Goal: Entertainment & Leisure: Consume media (video, audio)

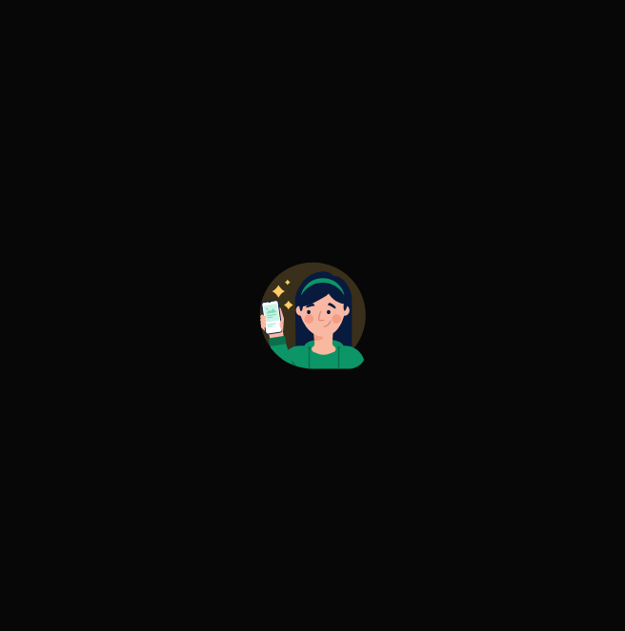
click at [370, 310] on div at bounding box center [312, 315] width 625 height 631
click at [299, 430] on div at bounding box center [312, 315] width 625 height 631
click at [391, 381] on div at bounding box center [312, 315] width 625 height 631
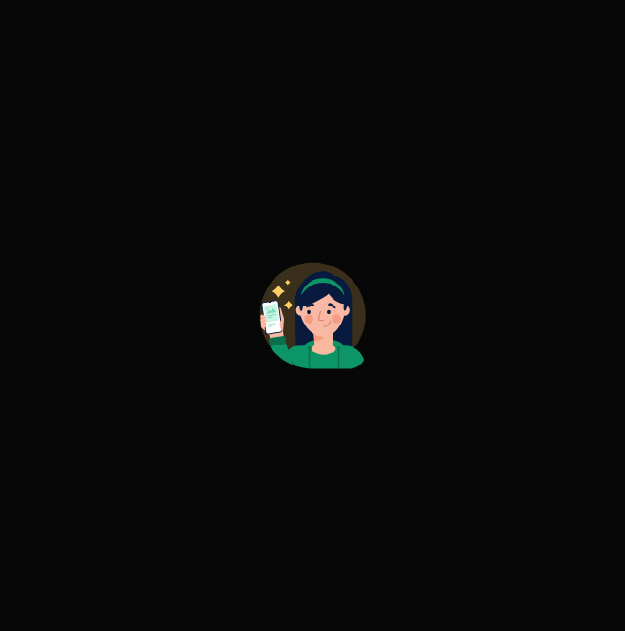
click at [391, 381] on div at bounding box center [312, 315] width 625 height 631
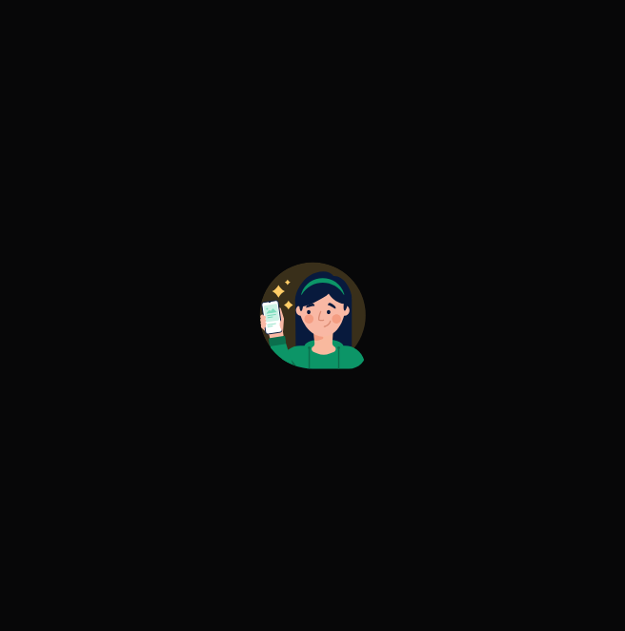
click at [355, 328] on circle at bounding box center [312, 315] width 106 height 106
